Goal: Information Seeking & Learning: Learn about a topic

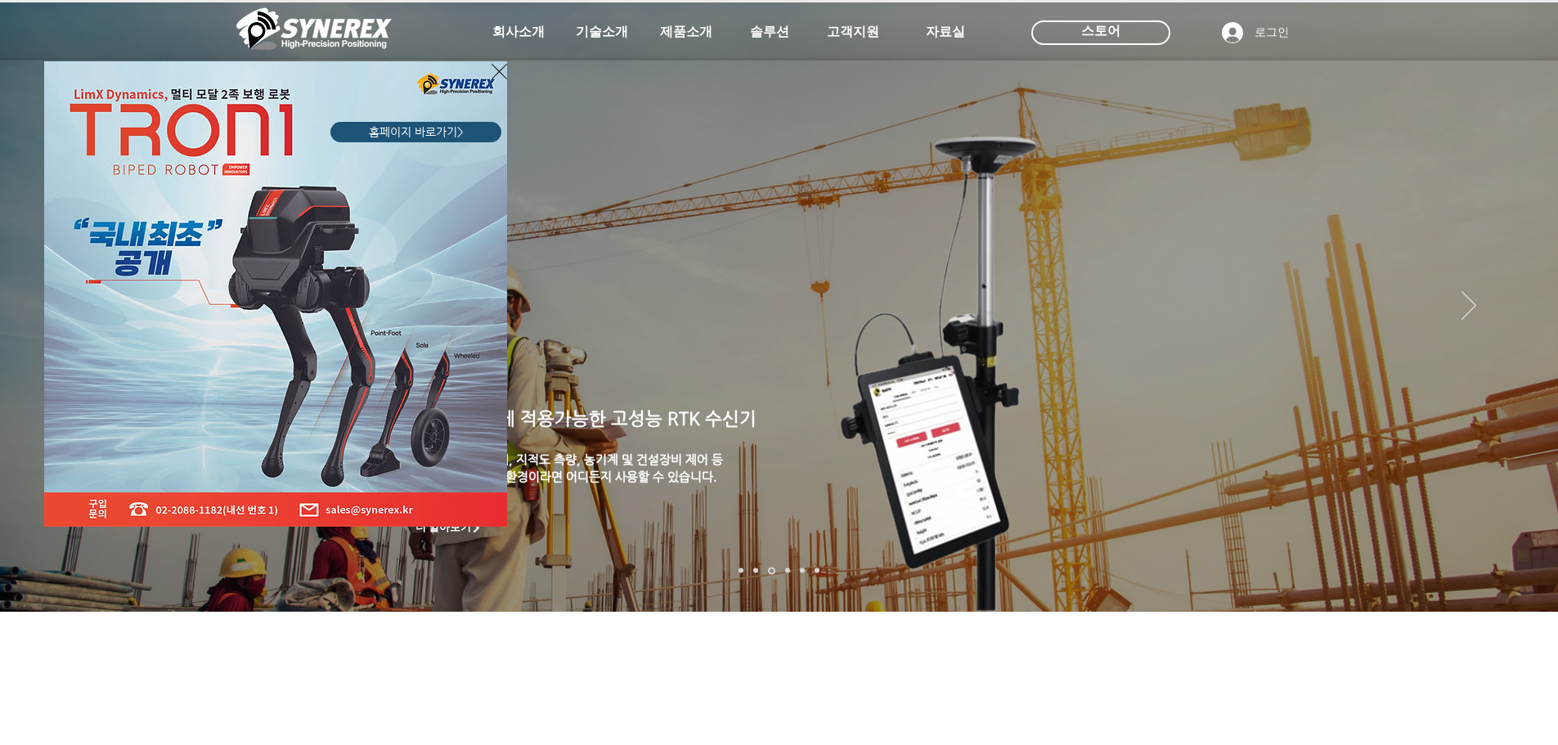
click at [494, 67] on icon "사이트로 돌아가기" at bounding box center [500, 71] width 16 height 20
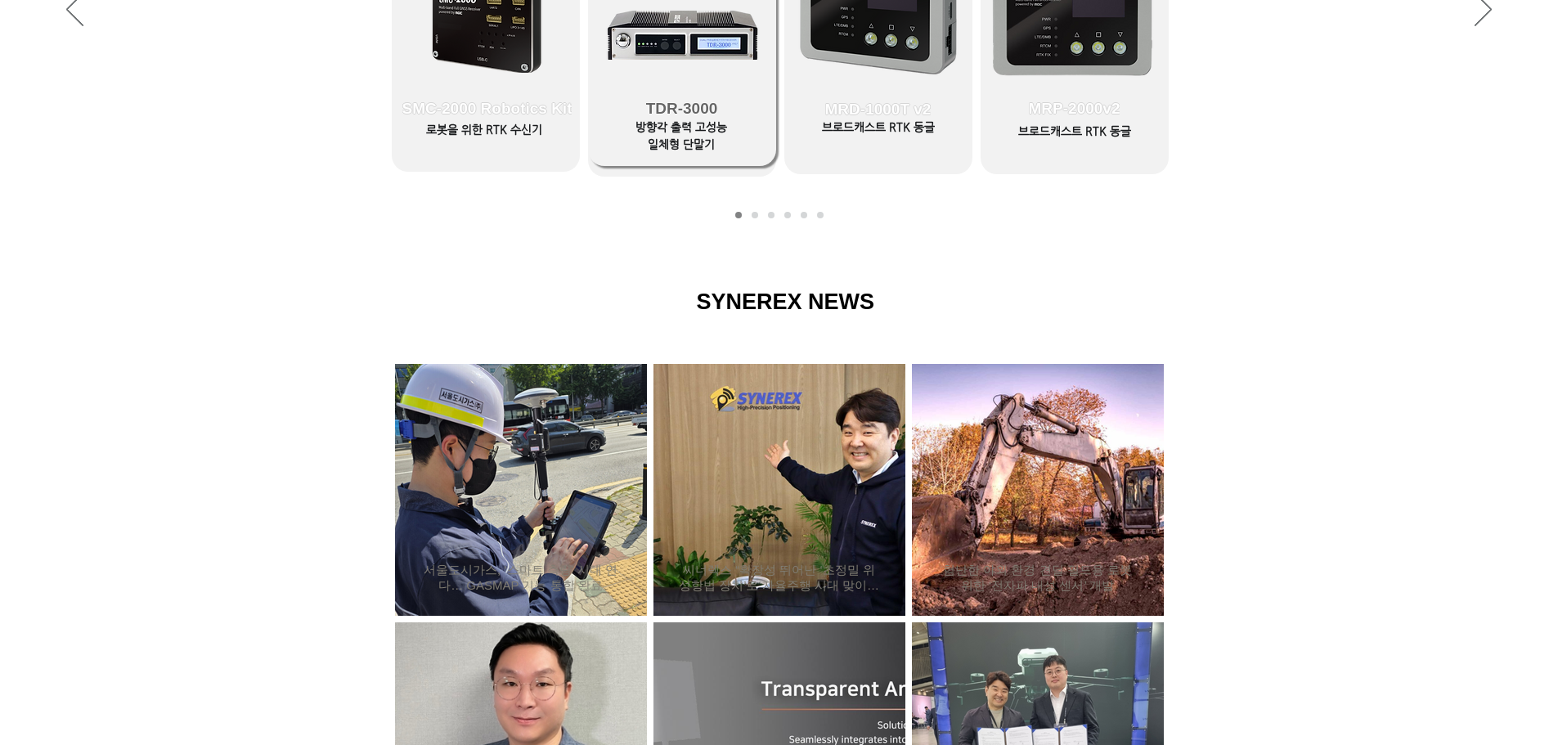
scroll to position [1227, 0]
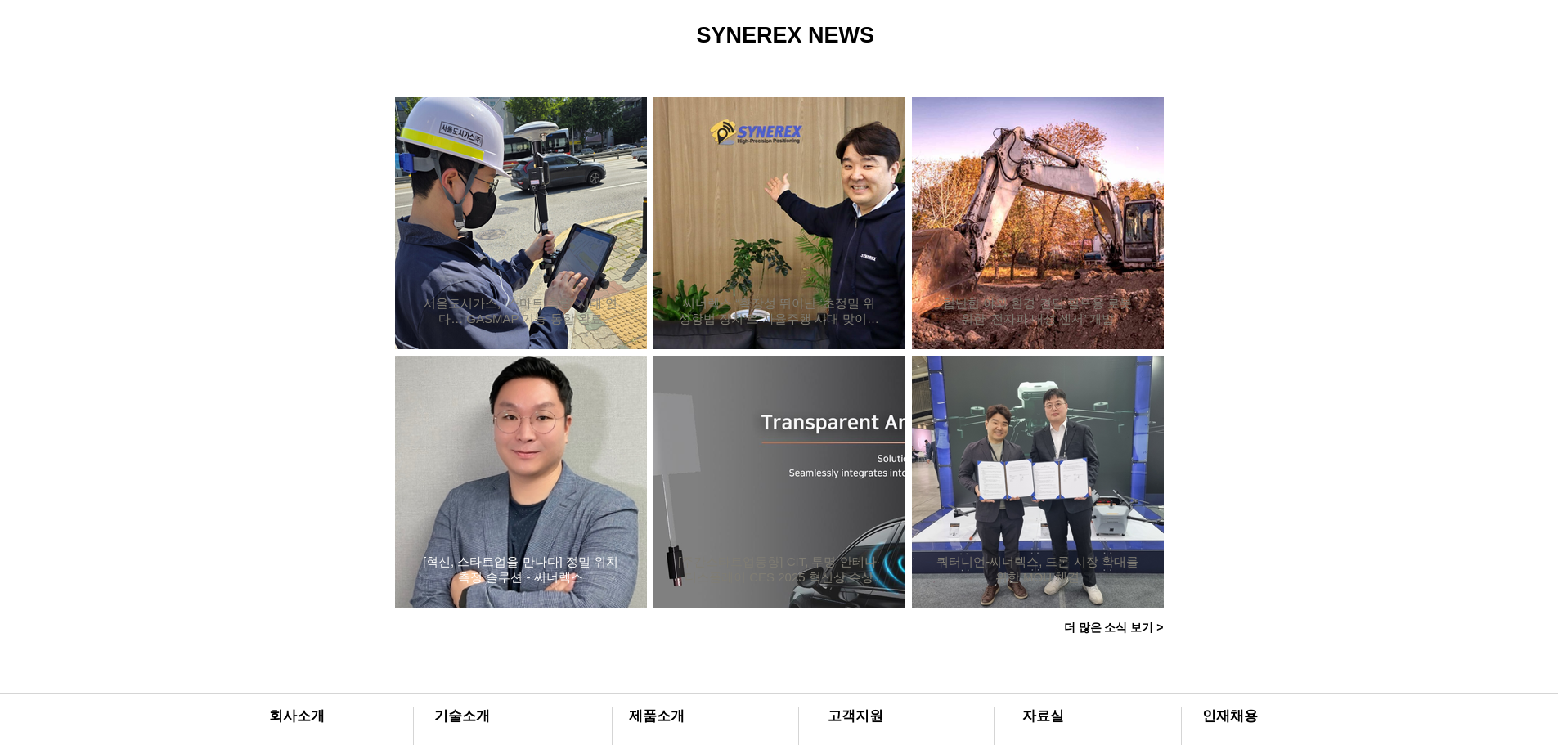
click at [483, 569] on h2 "[혁신, 스타트업을 만나다] 정밀 위치측정 솔루션 - 씨너렉스" at bounding box center [521, 570] width 203 height 31
click at [784, 267] on div "씨너렉스 “확장성 뛰어난 ‘초정밀 위성항법 장치’로 자율주행 시대 맞이할 것”" at bounding box center [780, 223] width 208 height 213
click at [781, 317] on h2 "씨너렉스 “확장성 뛰어난 ‘초정밀 위성항법 장치’로 자율주행 시대 맞이할 것”" at bounding box center [779, 311] width 203 height 31
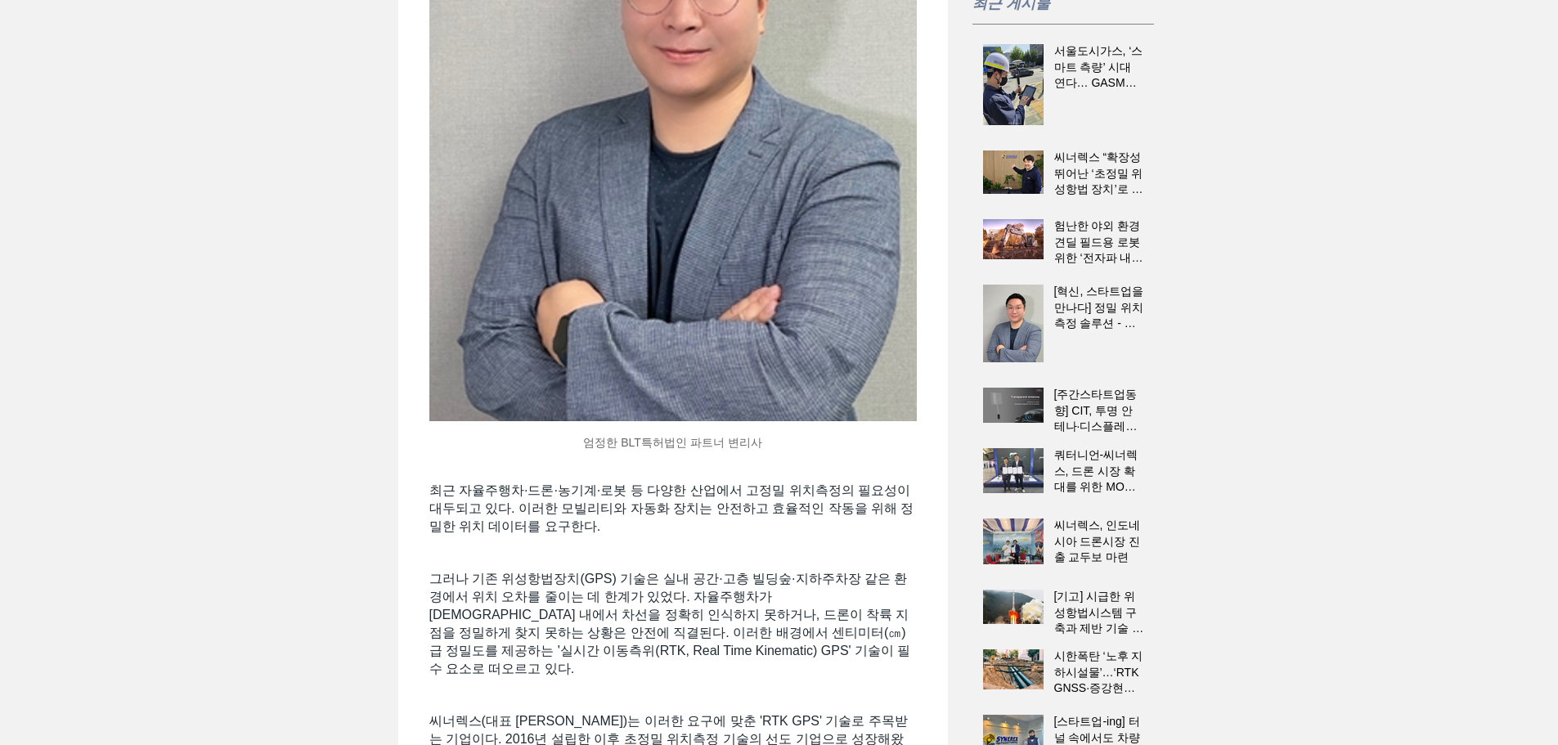
scroll to position [409, 0]
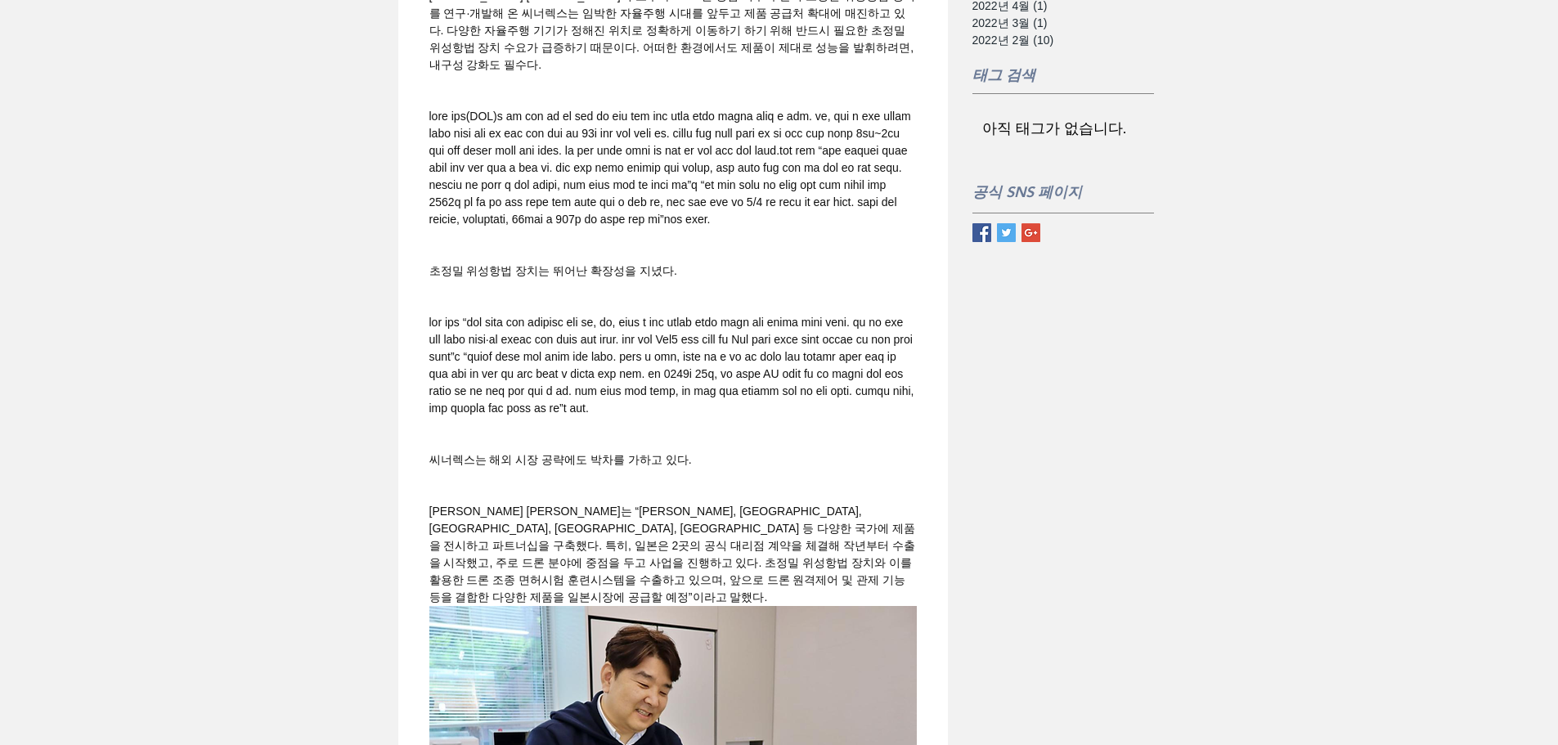
scroll to position [1472, 0]
